Goal: Task Accomplishment & Management: Use online tool/utility

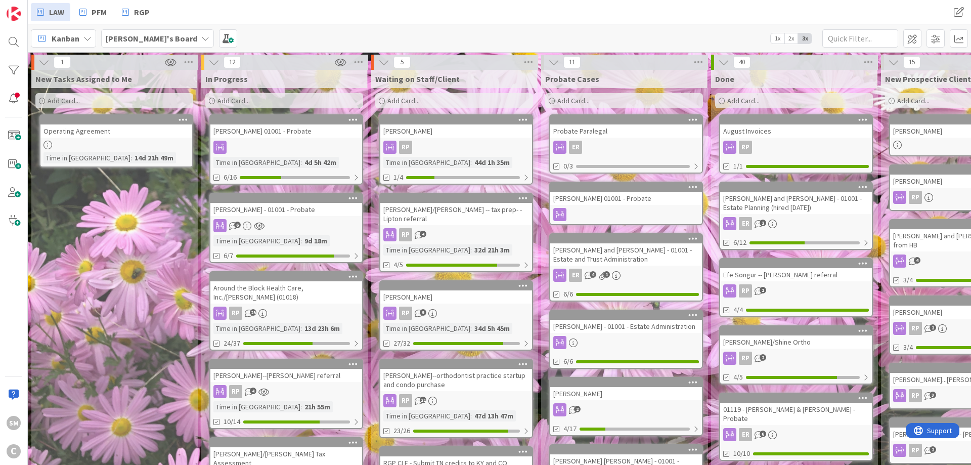
click at [259, 147] on div at bounding box center [286, 147] width 152 height 13
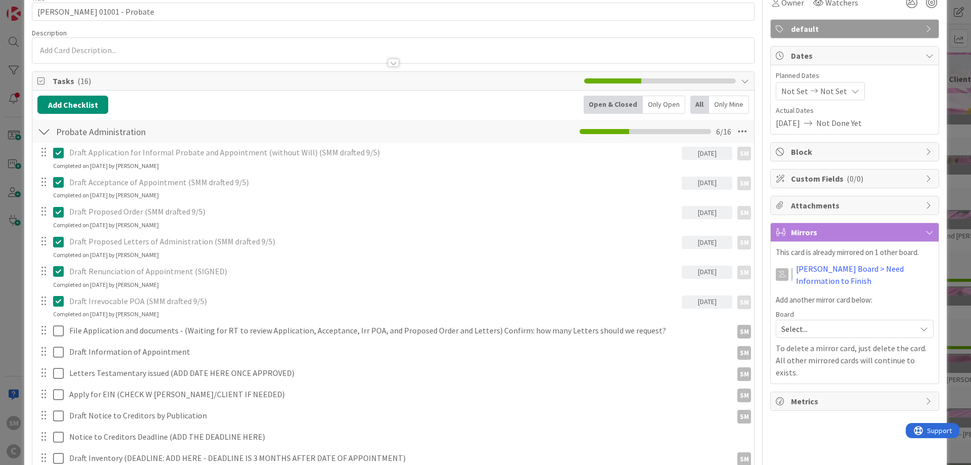
scroll to position [121, 0]
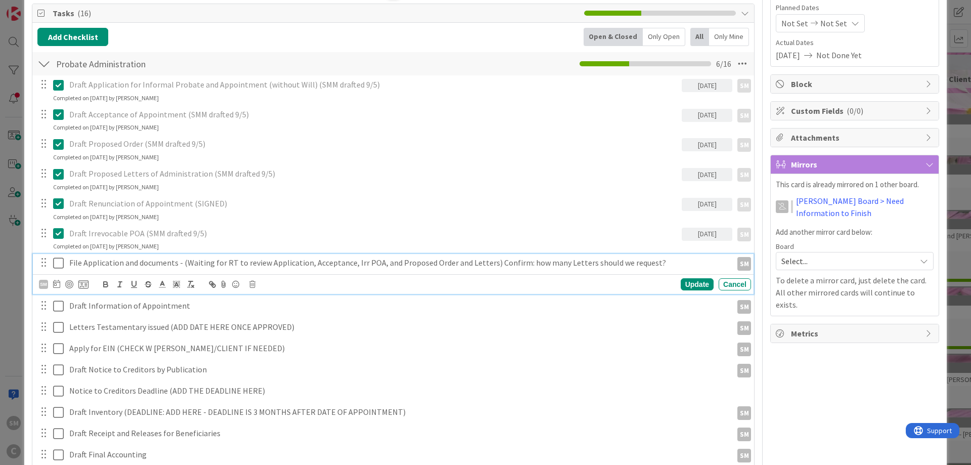
click at [151, 261] on p "File Application and documents - (Waiting for RT to review Application, Accepta…" at bounding box center [398, 263] width 659 height 12
click at [186, 262] on p "File Application and documents - (Waiting for RT to review Application, Accepta…" at bounding box center [398, 263] width 659 height 12
click at [686, 284] on div "Update" at bounding box center [697, 284] width 33 height 12
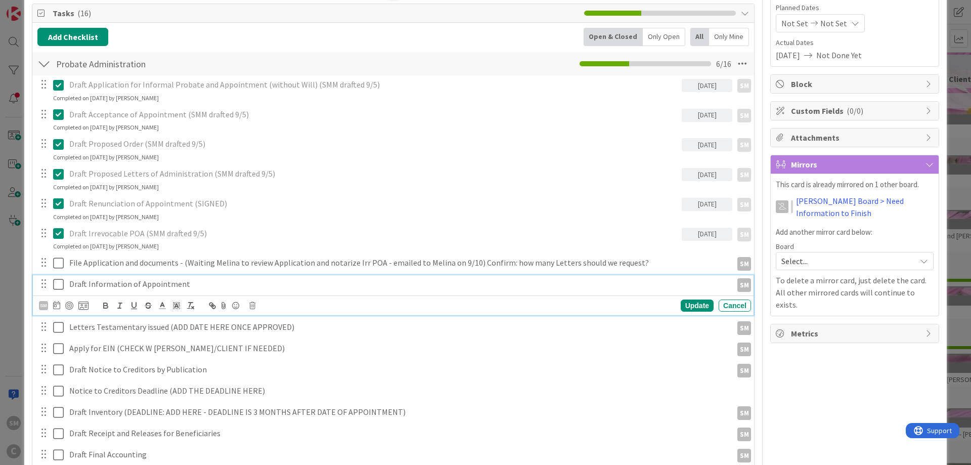
click at [176, 286] on p "Draft Information of Appointment" at bounding box center [398, 284] width 659 height 12
click at [192, 286] on p "Draft Information of Appointment" at bounding box center [398, 284] width 659 height 12
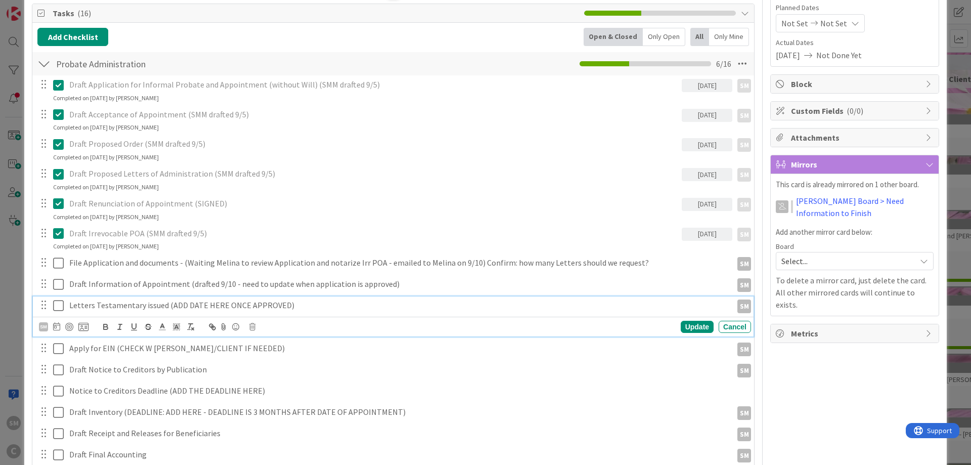
click at [166, 309] on p "Letters Testamentary issued (ADD DATE HERE ONCE APPROVED)" at bounding box center [398, 306] width 659 height 12
click at [842, 358] on div "Owner SM default Dates Planned Dates Not Set Not Set Actual Dates [DATE] Not Do…" at bounding box center [855, 403] width 169 height 971
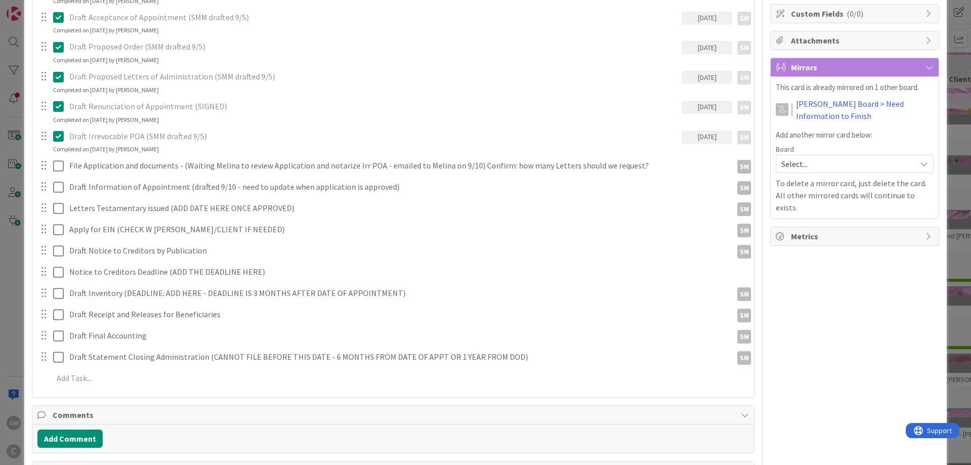
scroll to position [243, 0]
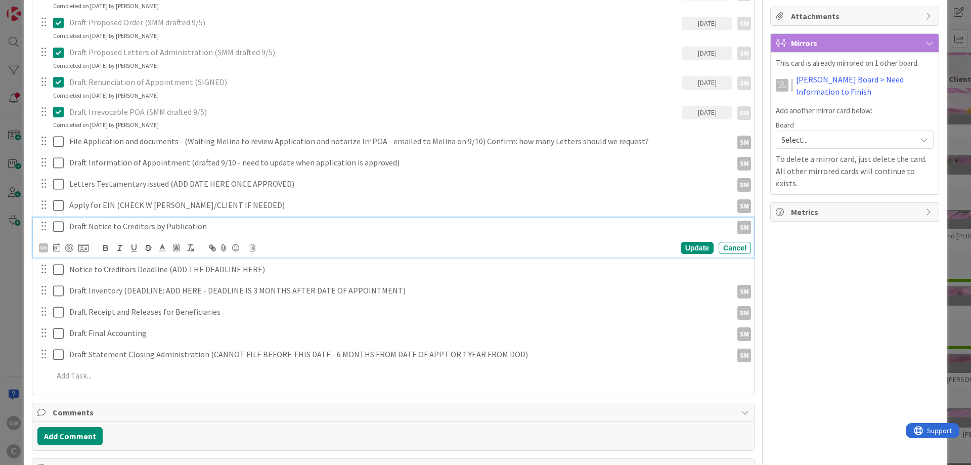
click at [210, 228] on p "Draft Notice to Creditors by Publication" at bounding box center [398, 227] width 659 height 12
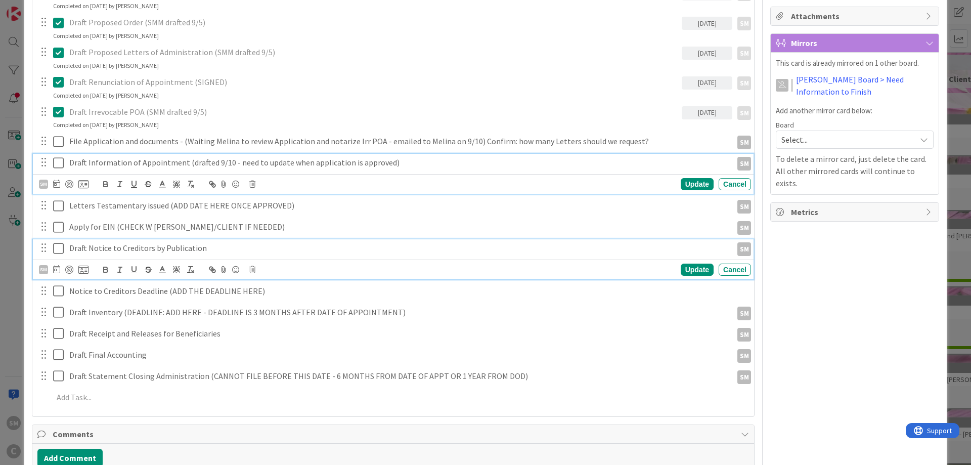
click at [273, 170] on div "Draft Information of Appointment (drafted 9/10 - need to update when applicatio…" at bounding box center [398, 163] width 667 height 18
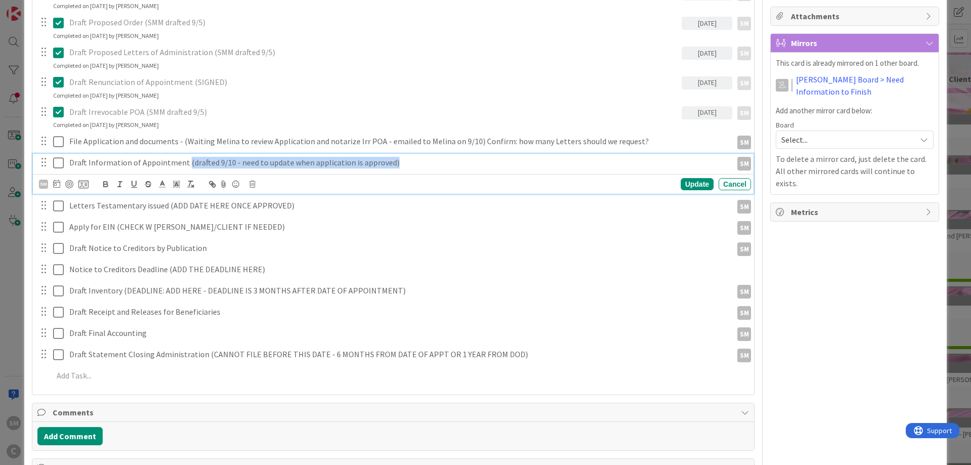
drag, startPoint x: 415, startPoint y: 164, endPoint x: 185, endPoint y: 163, distance: 230.7
click at [185, 163] on p "Draft Information of Appointment (drafted 9/10 - need to update when applicatio…" at bounding box center [398, 163] width 659 height 12
copy p "(drafted 9/10 - need to update when application is approved)"
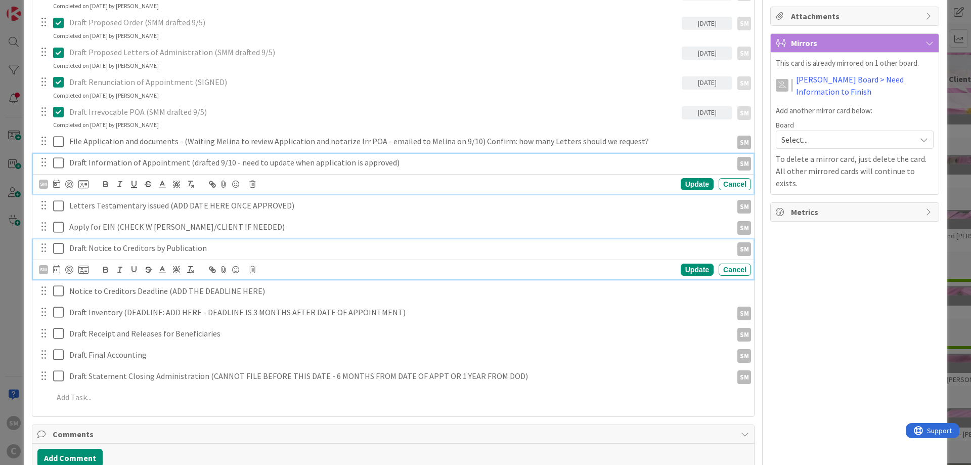
click at [231, 249] on p "Draft Notice to Creditors by Publication" at bounding box center [398, 248] width 659 height 12
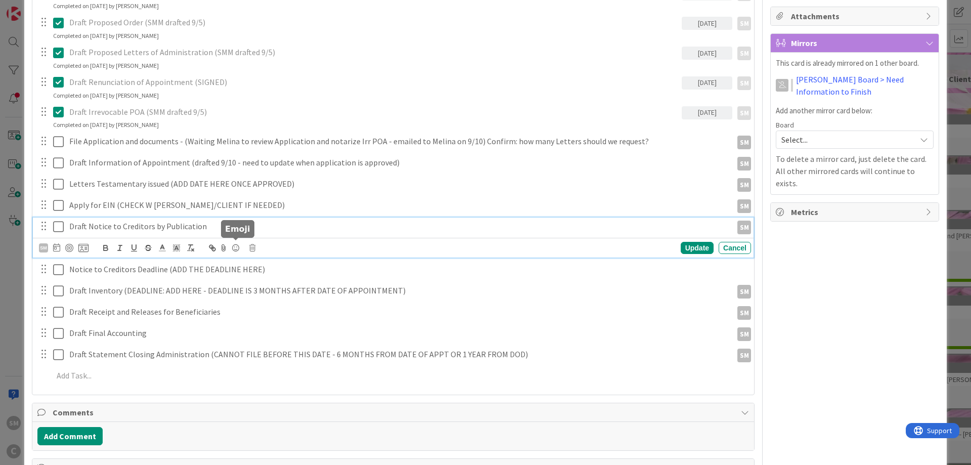
paste div
click at [203, 225] on p "Draft Notice to Creditors by Publication(drafted 9/10 - need to update when app…" at bounding box center [398, 227] width 659 height 12
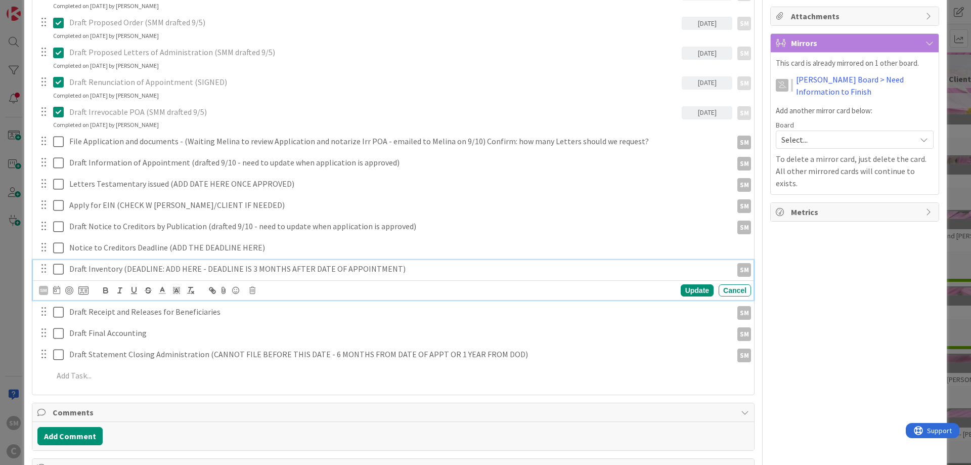
click at [168, 267] on p "Draft Inventory (DEADLINE: ADD HERE - DEADLINE IS 3 MONTHS AFTER DATE OF APPOIN…" at bounding box center [398, 269] width 659 height 12
click at [840, 274] on div "Owner SM default Dates Planned Dates Not Set Not Set Actual Dates [DATE] Not Do…" at bounding box center [855, 282] width 169 height 971
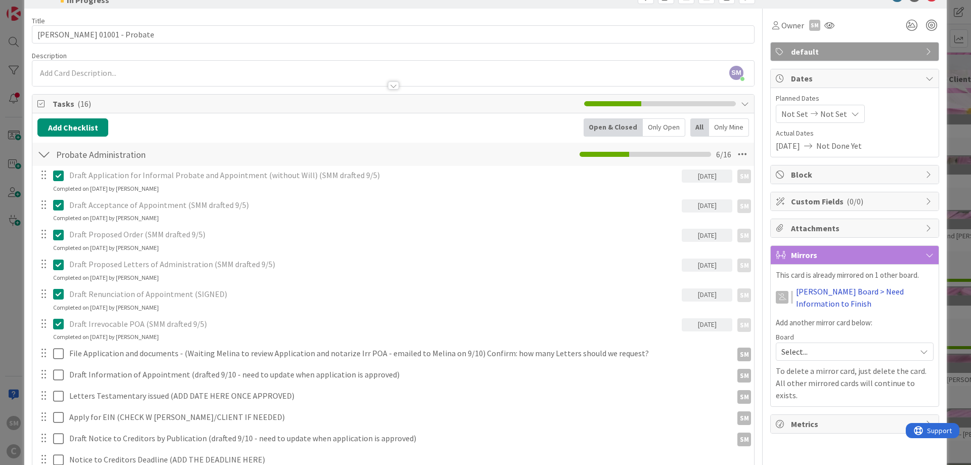
scroll to position [0, 0]
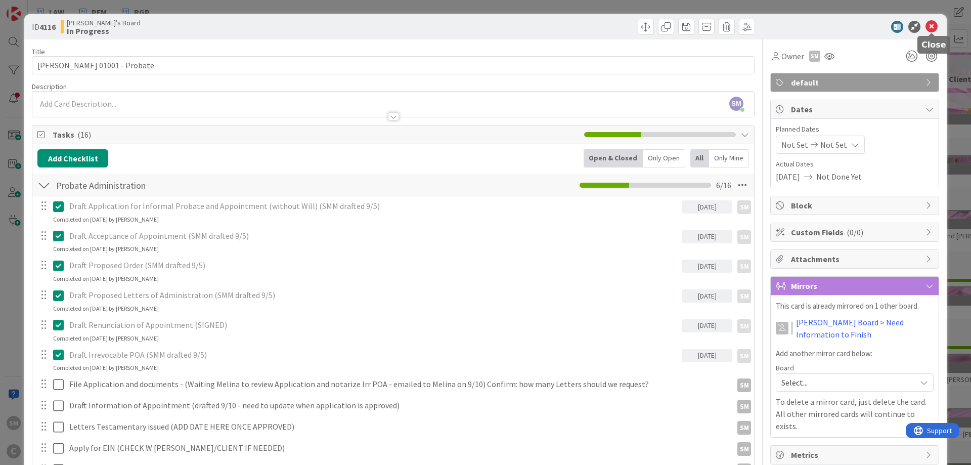
click at [931, 26] on icon at bounding box center [932, 27] width 12 height 12
